Goal: Find specific page/section: Find specific page/section

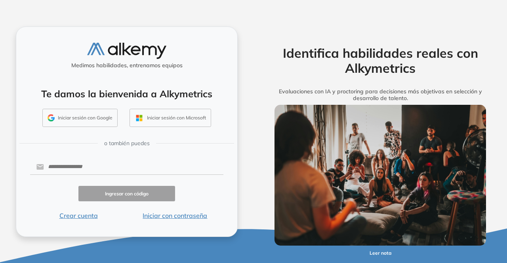
click at [85, 121] on button "Iniciar sesión con Google" at bounding box center [79, 118] width 75 height 18
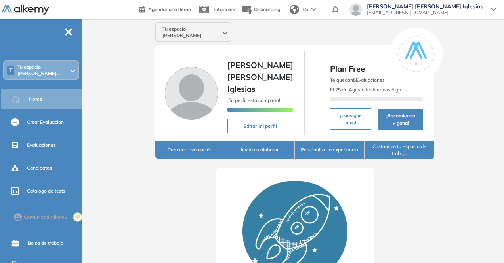
click at [53, 69] on span "Tu espacio [PERSON_NAME]..." at bounding box center [42, 70] width 51 height 13
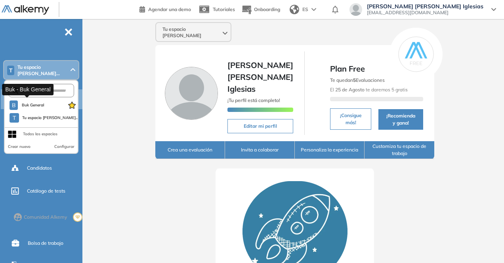
click at [39, 106] on button "B Buk General" at bounding box center [27, 106] width 35 height 10
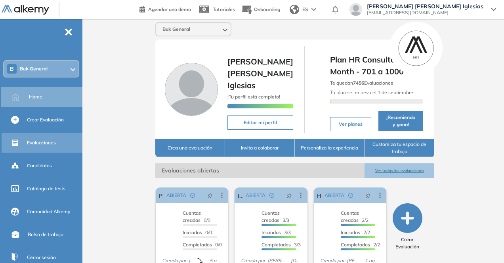
click at [48, 151] on div "Evaluaciones" at bounding box center [43, 143] width 82 height 20
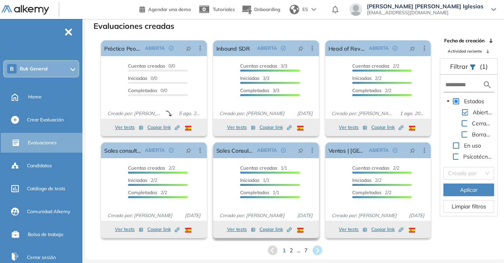
scroll to position [19, 0]
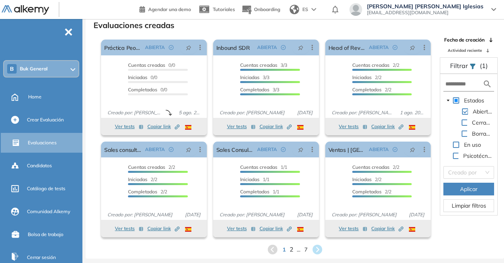
click at [291, 249] on span "2" at bounding box center [291, 249] width 4 height 9
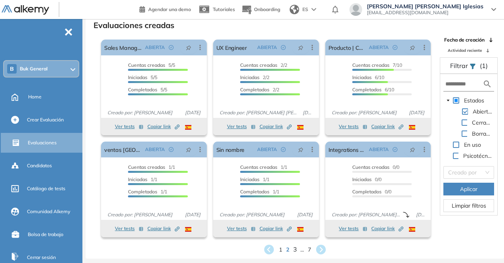
click at [293, 251] on span "3" at bounding box center [295, 249] width 4 height 9
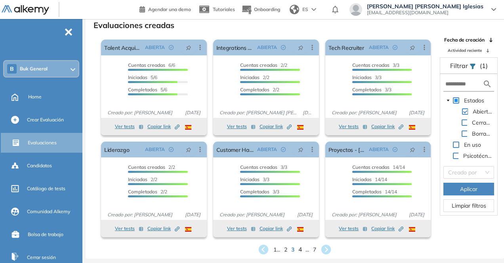
click at [299, 252] on span "4" at bounding box center [300, 249] width 4 height 9
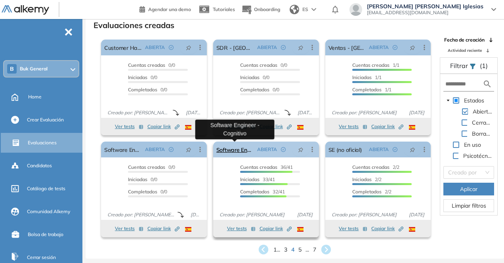
click at [245, 150] on link "Software Engineer - Cognitivo" at bounding box center [235, 150] width 38 height 16
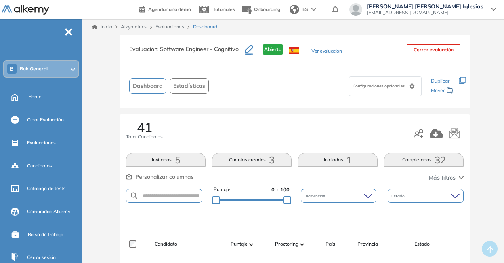
click at [161, 27] on link "Evaluaciones" at bounding box center [169, 27] width 29 height 6
